Goal: Navigation & Orientation: Find specific page/section

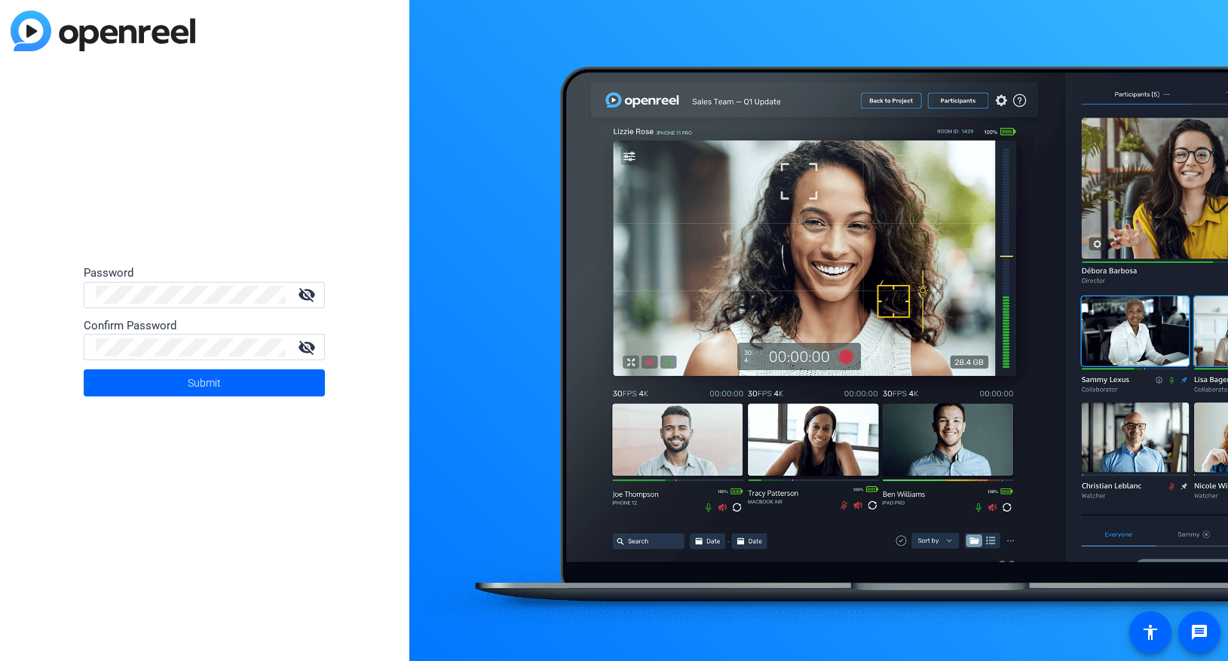
click at [300, 293] on mat-icon "visibility_off" at bounding box center [307, 295] width 36 height 18
click at [310, 339] on mat-icon "visibility_off" at bounding box center [307, 348] width 36 height 18
click at [255, 391] on span at bounding box center [204, 383] width 241 height 36
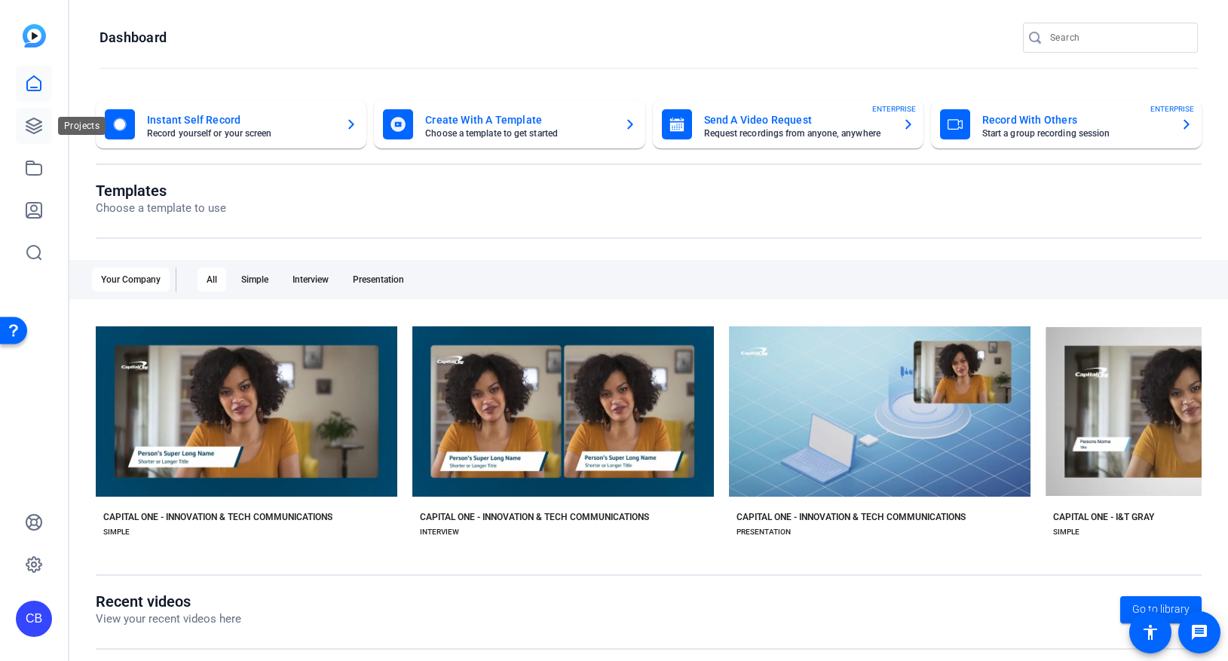
click at [33, 127] on icon at bounding box center [34, 126] width 18 height 18
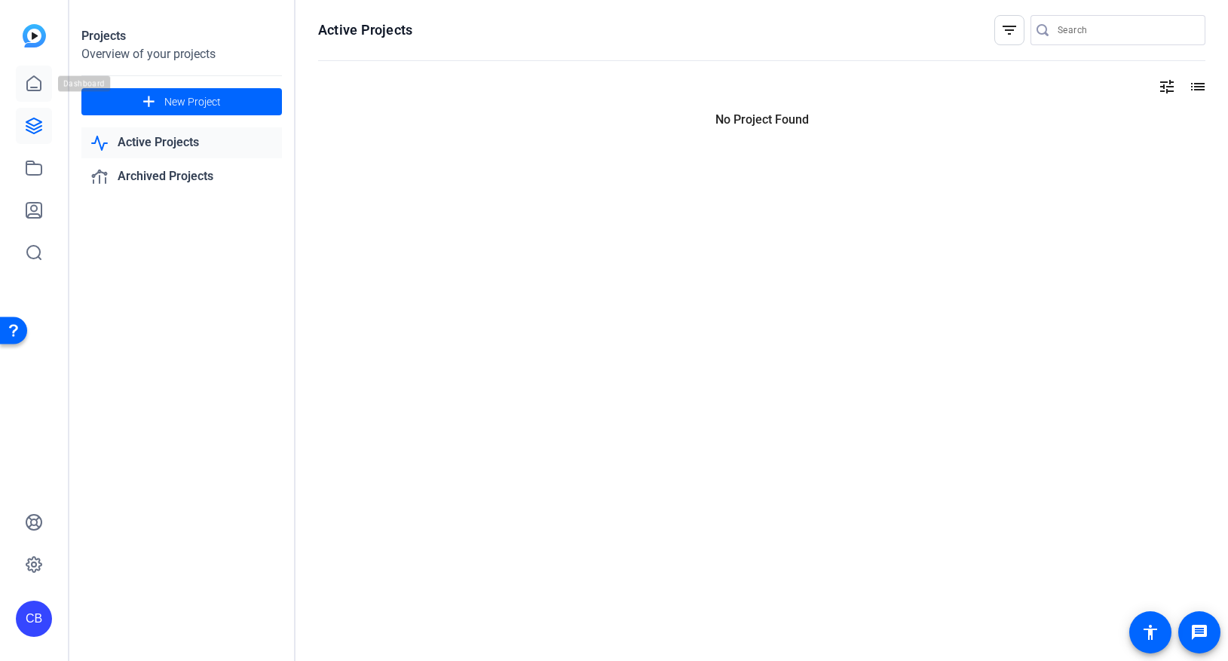
click at [30, 84] on icon at bounding box center [34, 84] width 18 height 18
